Goal: Information Seeking & Learning: Learn about a topic

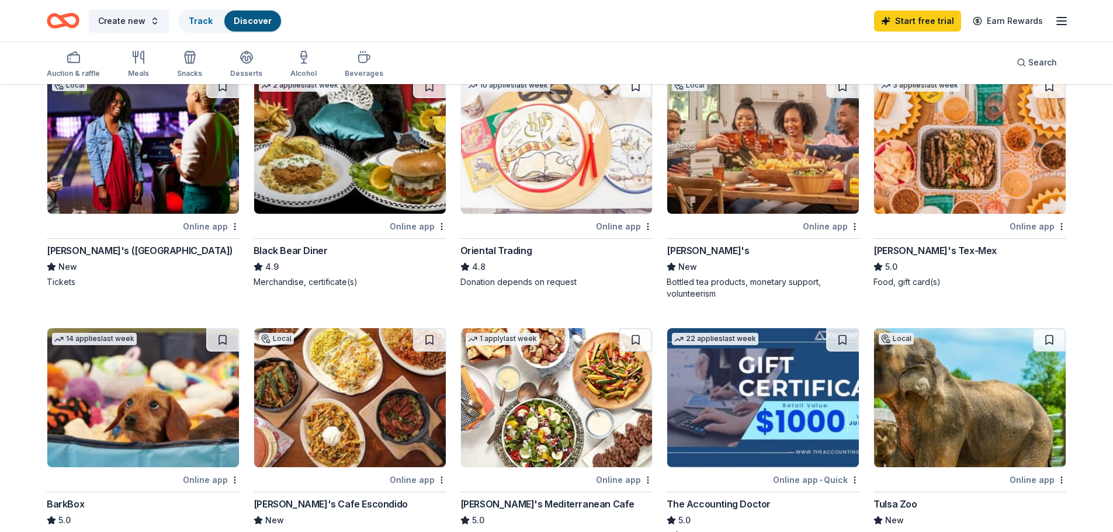
scroll to position [175, 0]
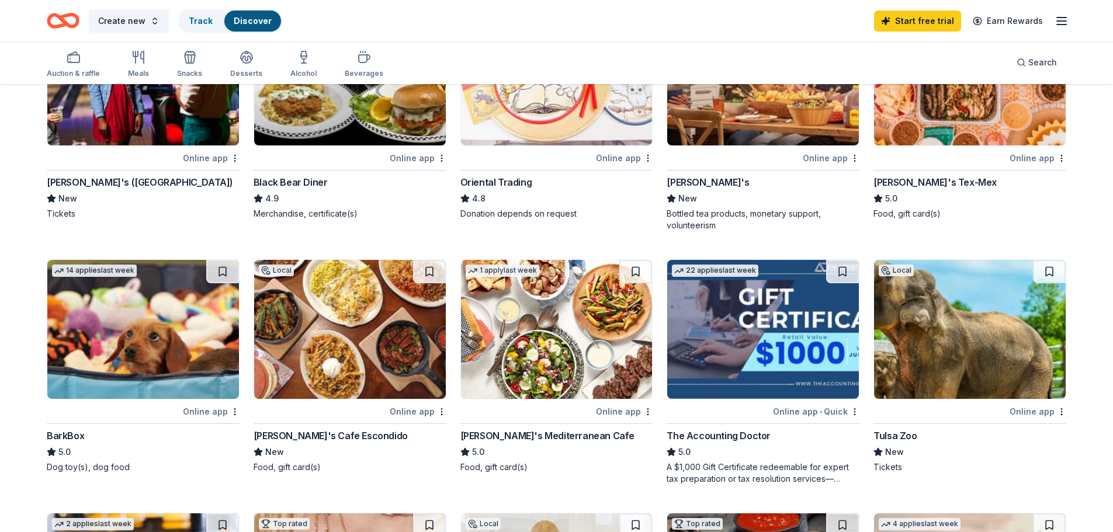
click at [911, 183] on div "[PERSON_NAME]'s Tex-Mex" at bounding box center [935, 182] width 123 height 14
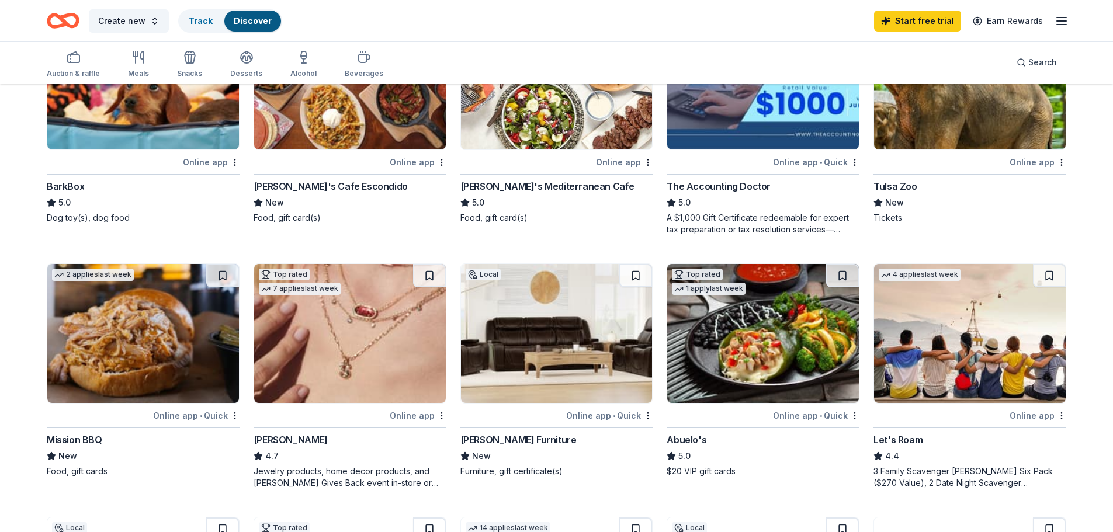
scroll to position [468, 0]
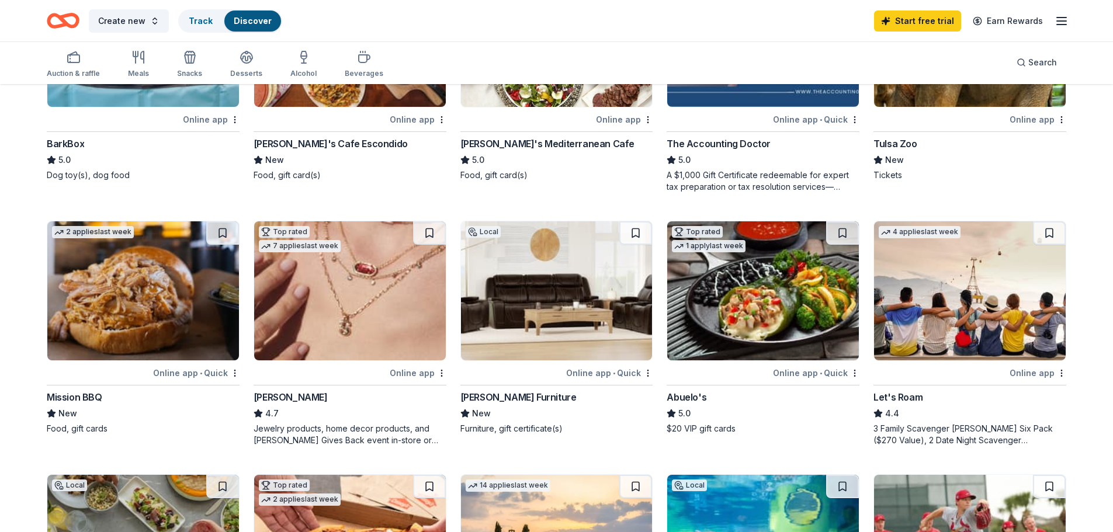
click at [115, 303] on img at bounding box center [143, 291] width 192 height 139
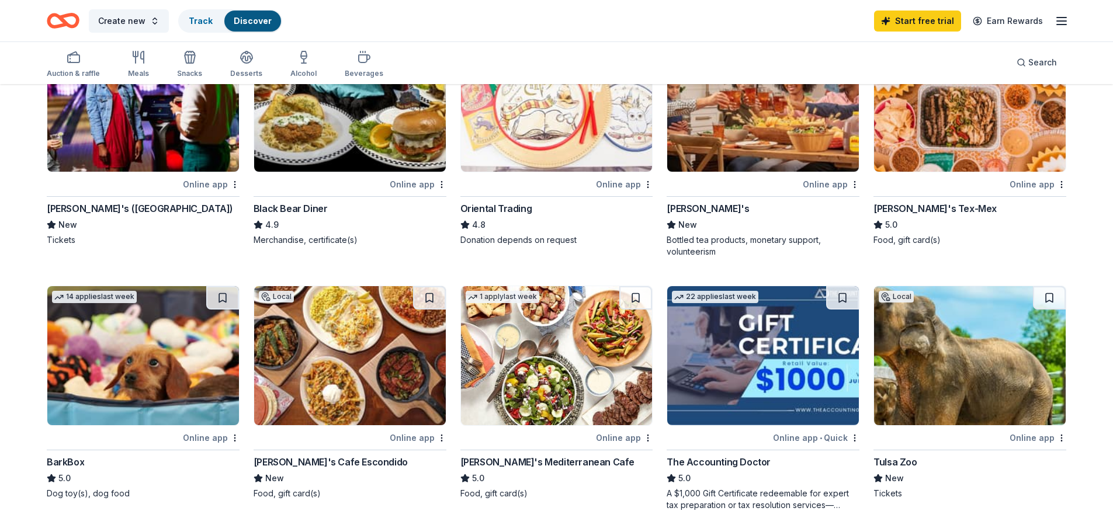
scroll to position [0, 0]
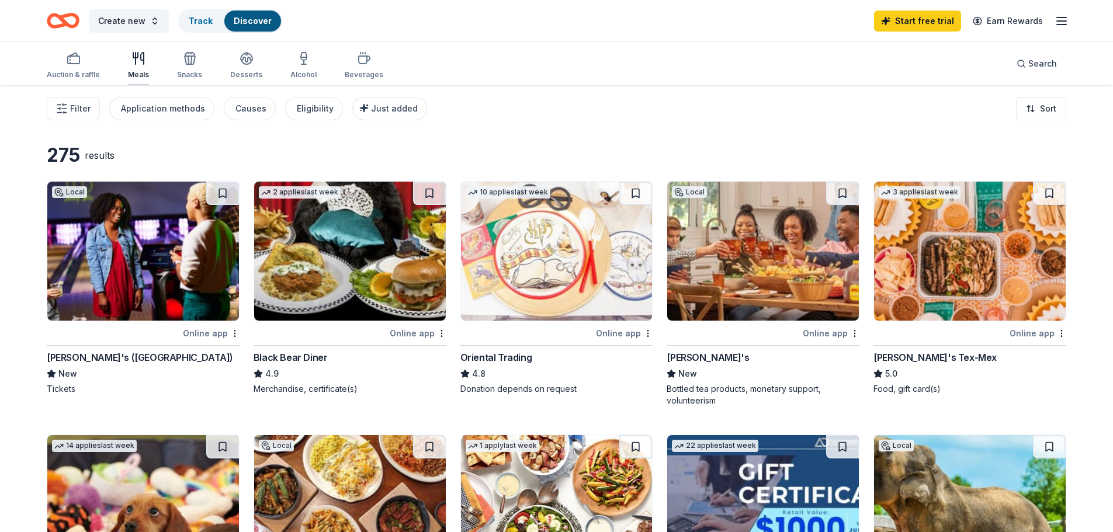
click at [138, 65] on div "Meals" at bounding box center [138, 65] width 21 height 28
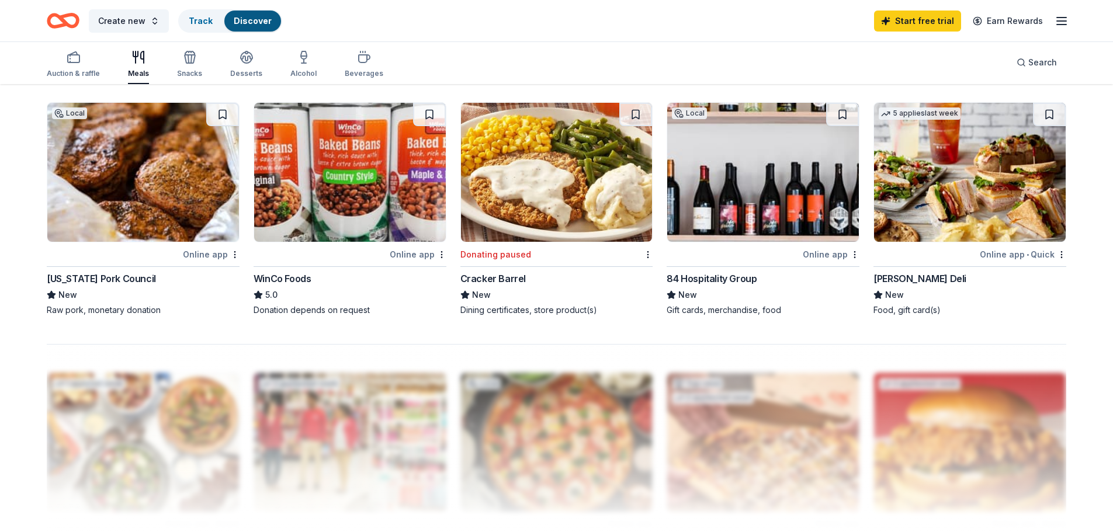
scroll to position [818, 0]
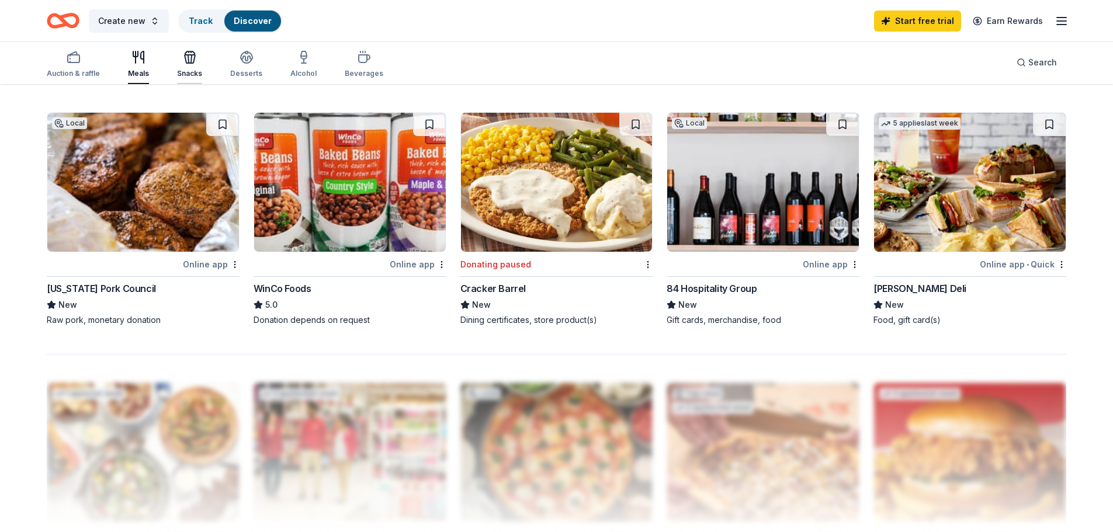
click at [188, 57] on icon "button" at bounding box center [190, 57] width 14 height 14
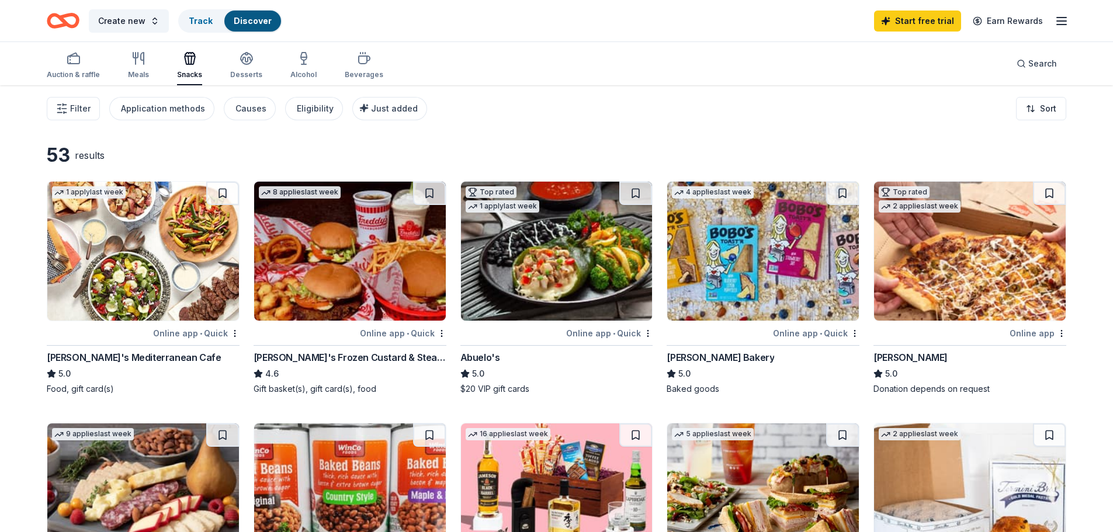
click at [713, 358] on div "[PERSON_NAME] Bakery" at bounding box center [721, 358] width 108 height 14
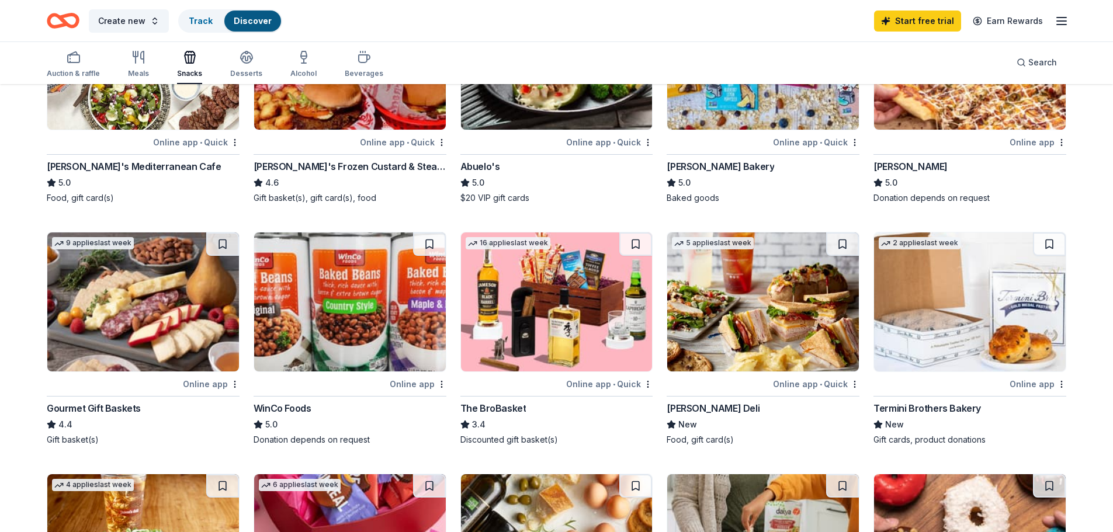
scroll to position [175, 0]
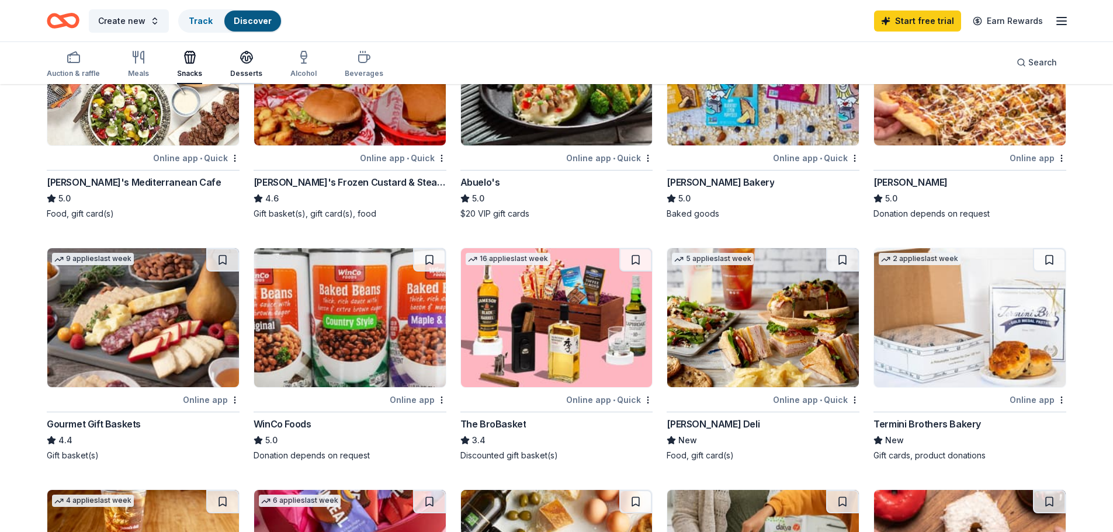
click at [245, 65] on div "Desserts" at bounding box center [246, 64] width 32 height 28
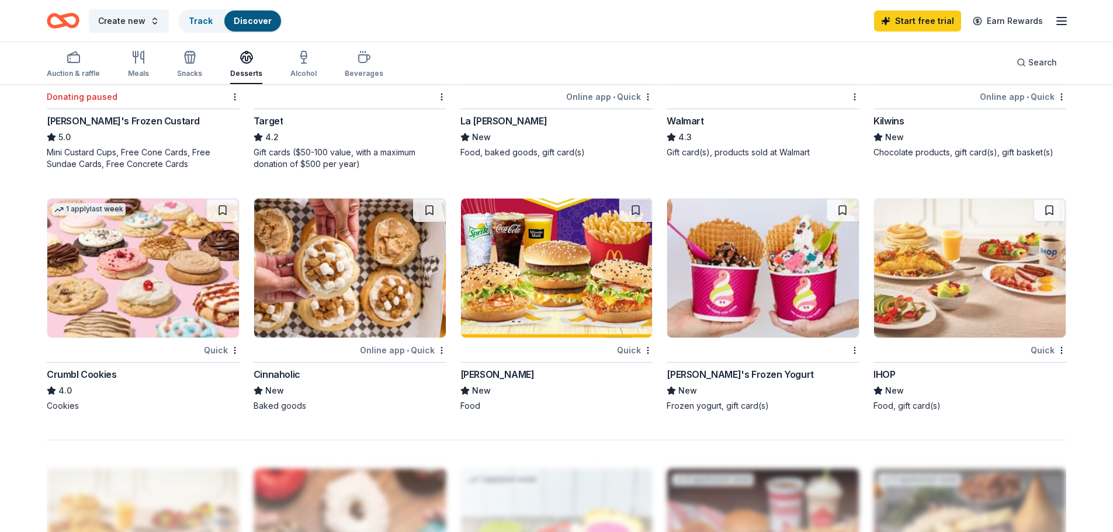
scroll to position [760, 0]
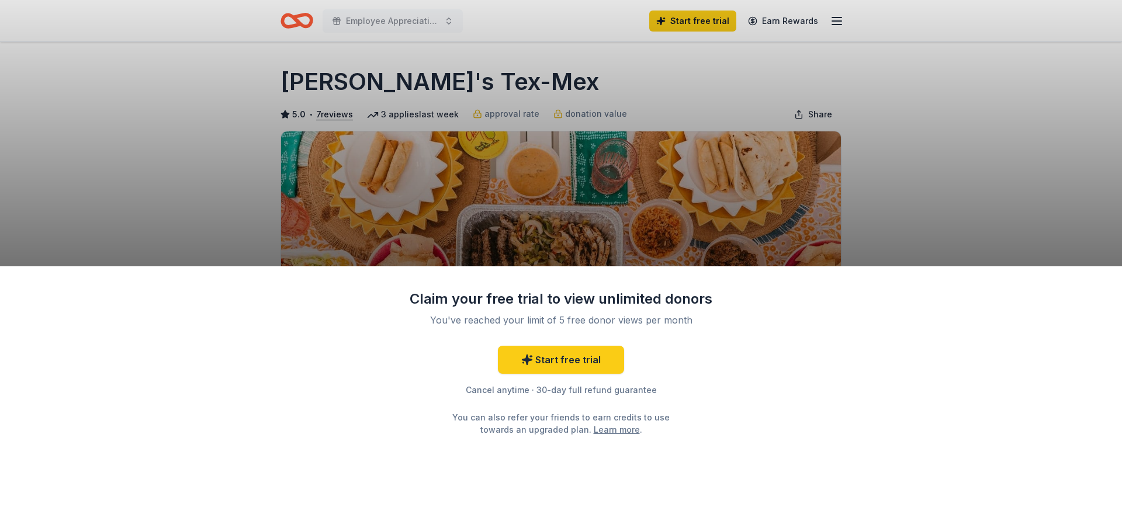
click at [622, 205] on div "Claim your free trial to view unlimited donors You've reached your limit of 5 f…" at bounding box center [561, 266] width 1122 height 532
click at [577, 357] on link "Start free trial" at bounding box center [561, 360] width 126 height 28
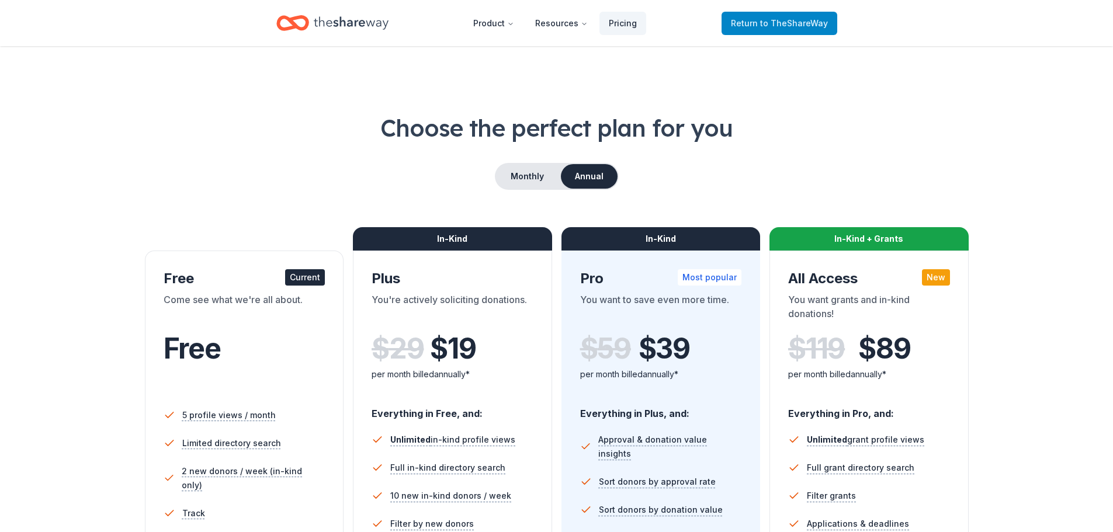
click at [758, 23] on span "Return to TheShareWay" at bounding box center [779, 23] width 97 height 14
